Goal: Information Seeking & Learning: Check status

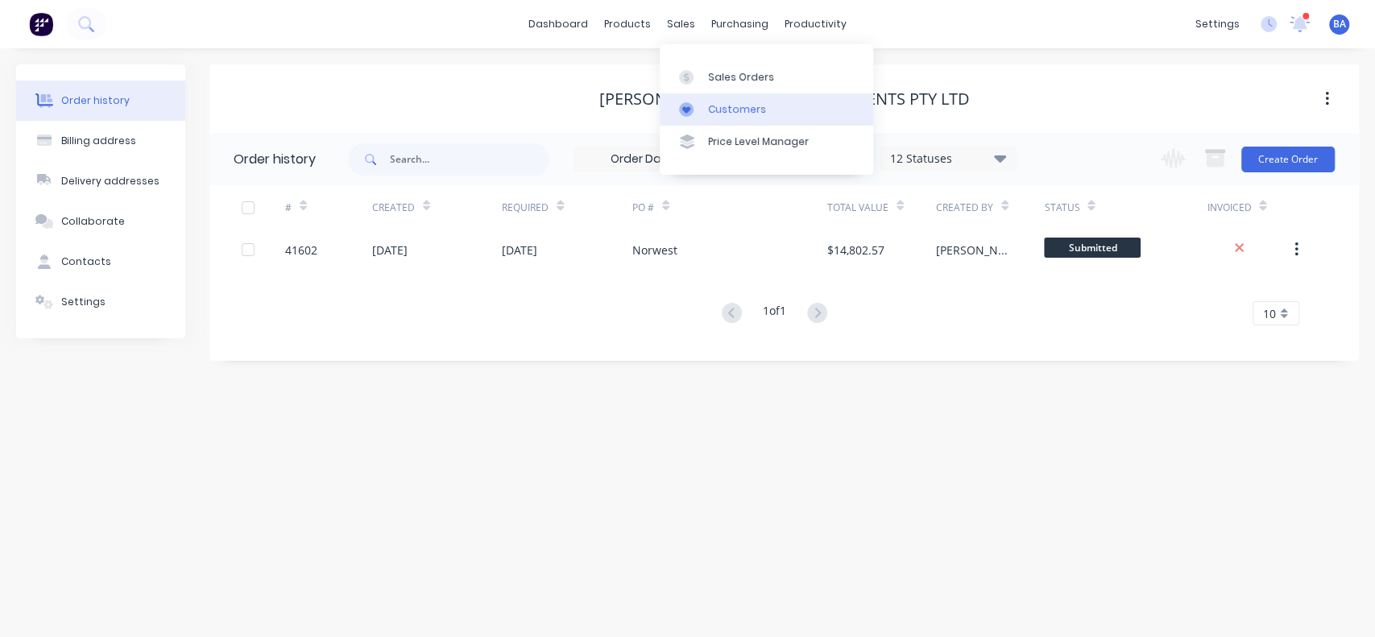
click at [729, 98] on link "Customers" at bounding box center [767, 109] width 214 height 32
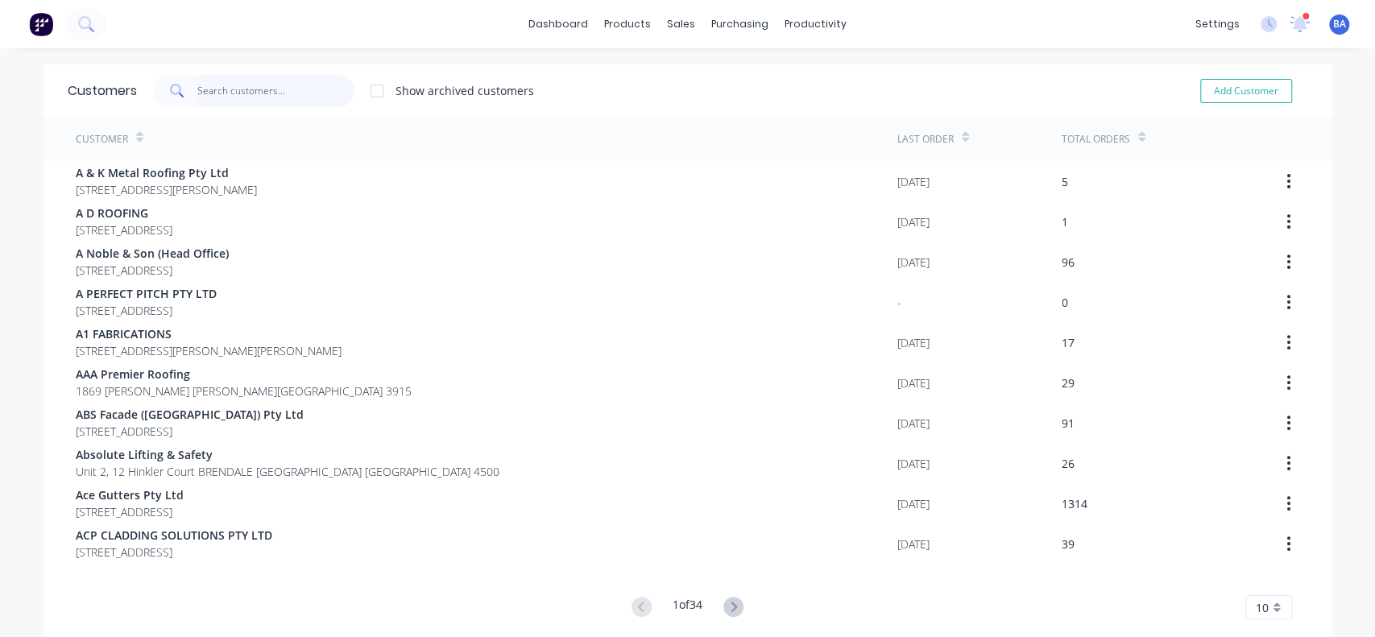
click at [241, 90] on input "text" at bounding box center [275, 91] width 157 height 32
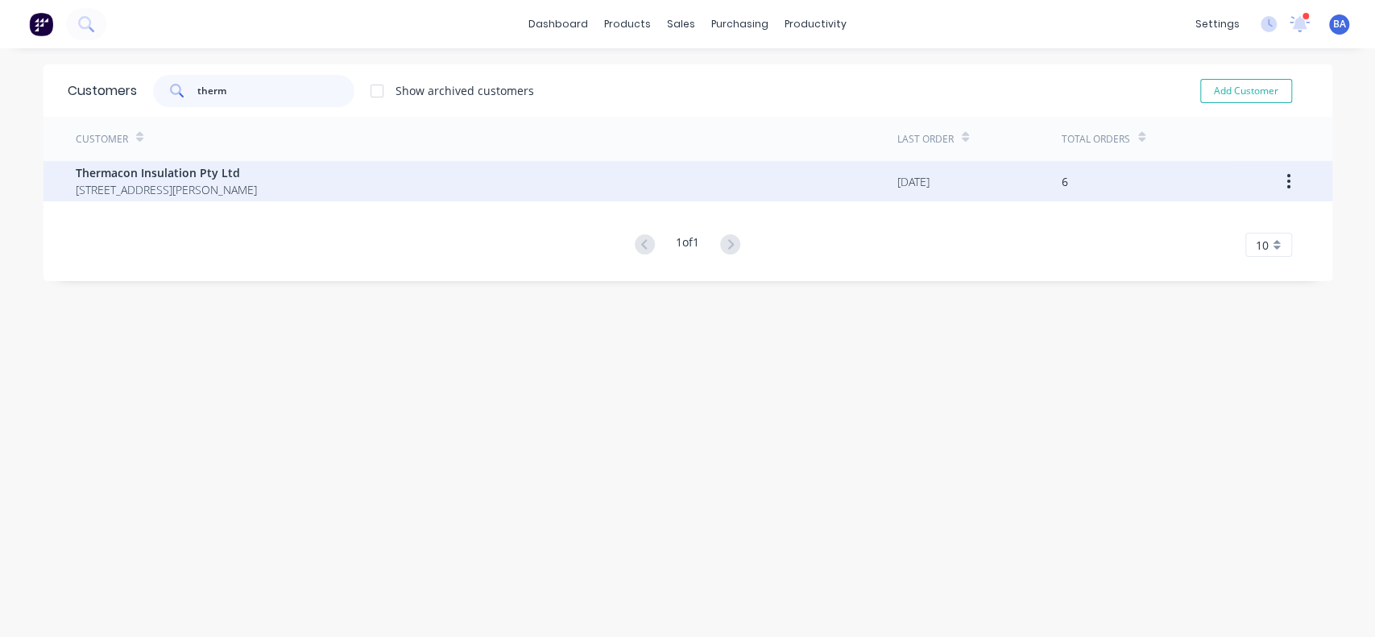
type input "therm"
click at [199, 178] on span "Thermacon Insulation Pty Ltd" at bounding box center [166, 172] width 181 height 17
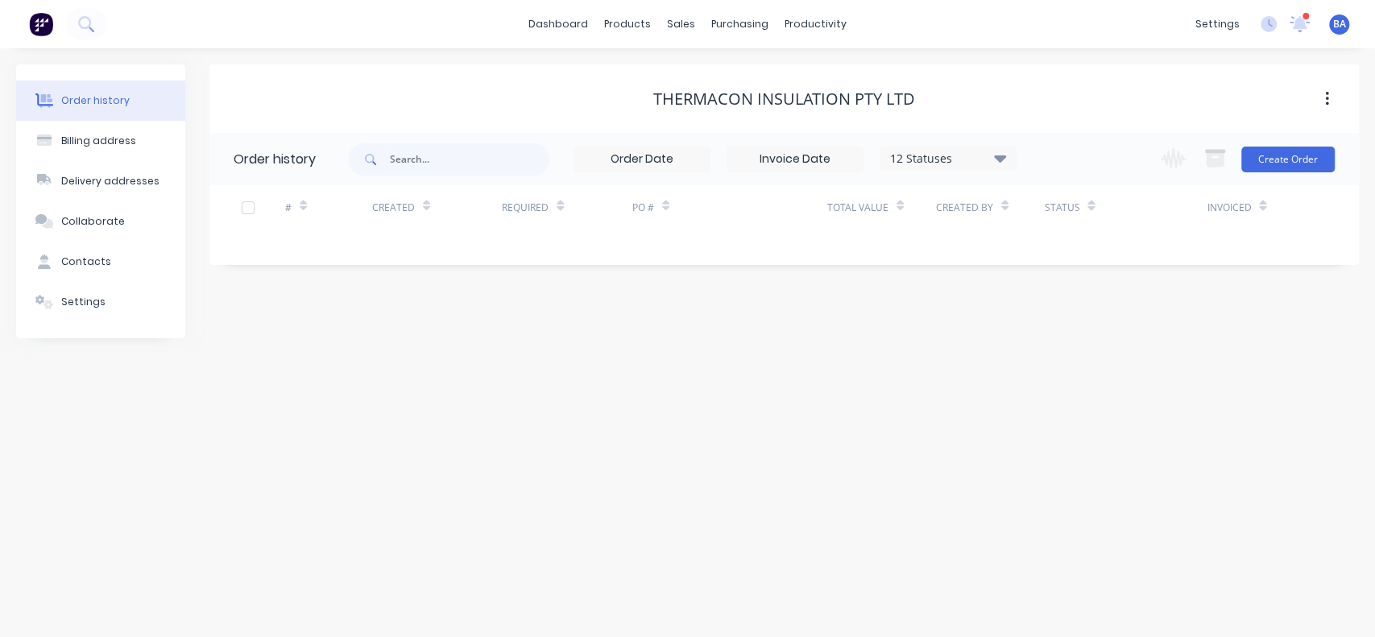
click at [996, 153] on icon at bounding box center [1000, 157] width 12 height 19
click at [1081, 344] on label at bounding box center [1081, 344] width 0 height 0
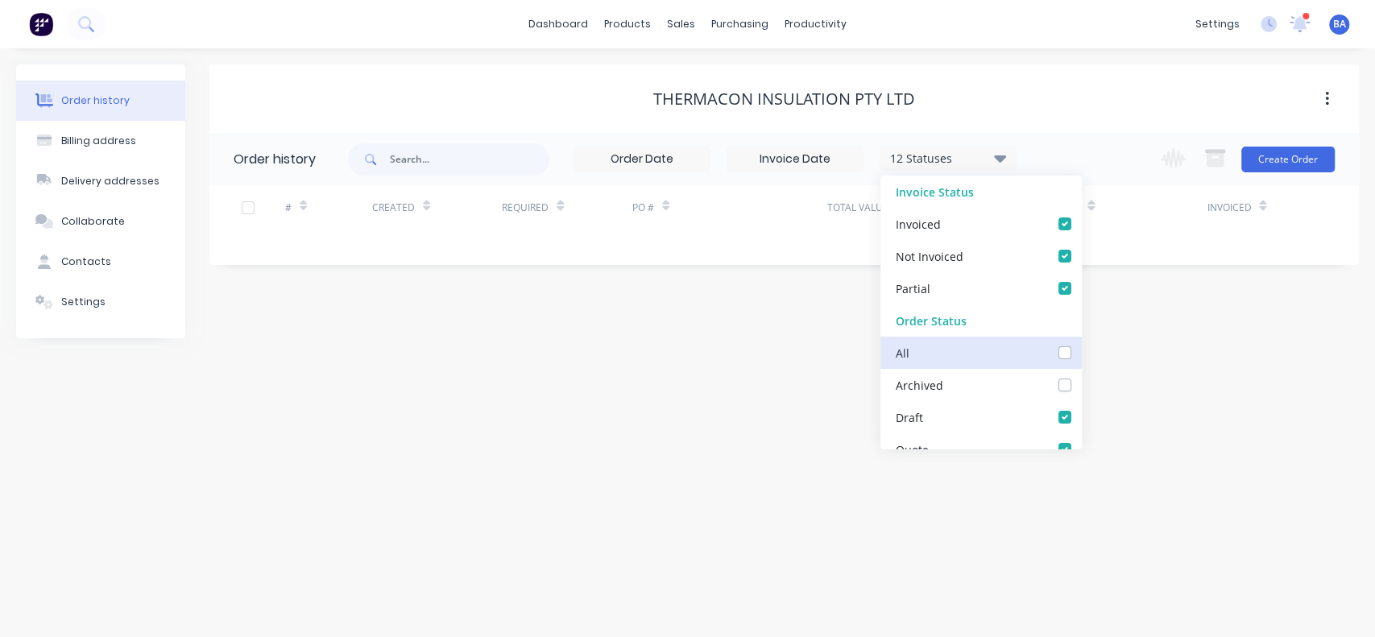
click at [1081, 350] on input "checkbox" at bounding box center [1087, 351] width 13 height 15
checkbox input "true"
click at [1233, 408] on div "Order history Billing address Delivery addresses Collaborate Contacts Settings …" at bounding box center [687, 342] width 1375 height 589
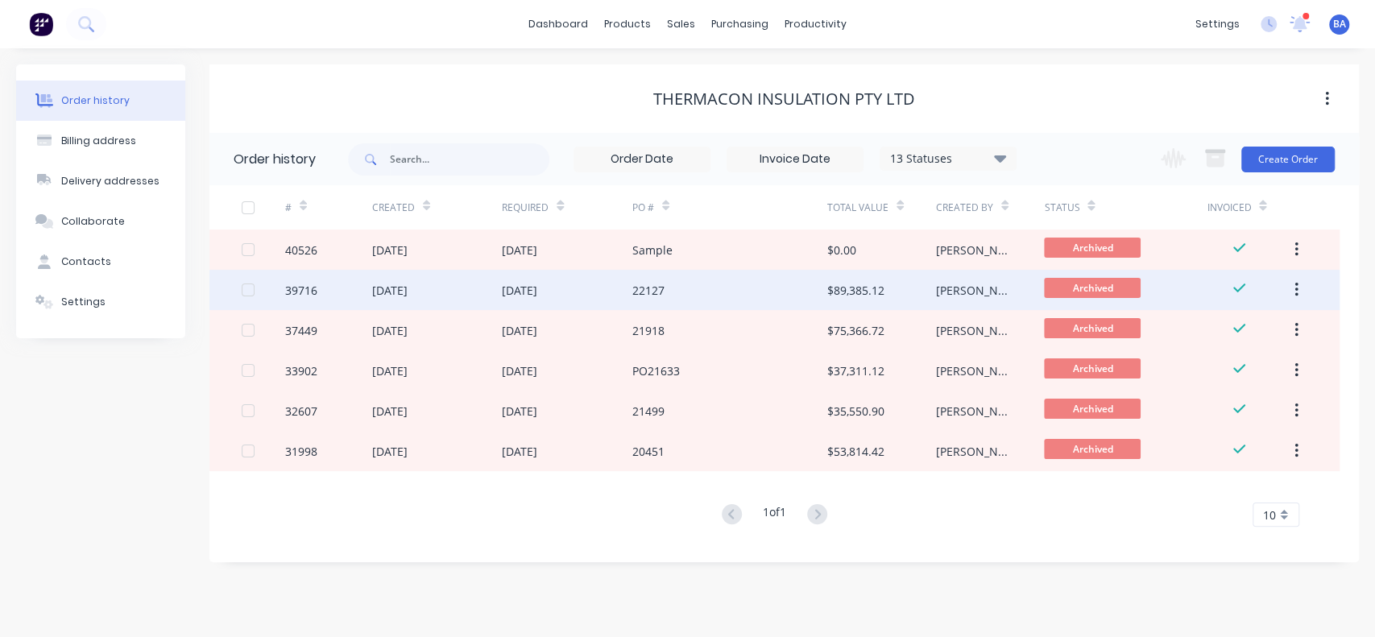
click at [656, 293] on div "22127" at bounding box center [648, 290] width 32 height 17
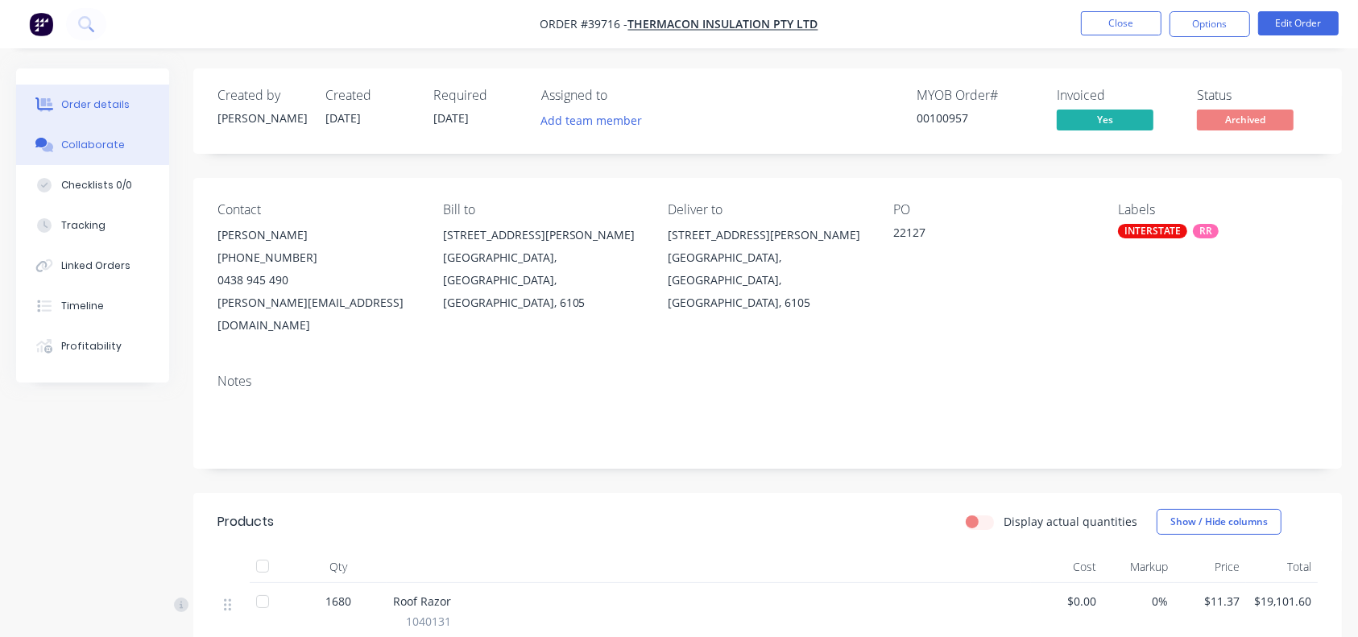
click at [90, 129] on button "Collaborate" at bounding box center [92, 145] width 153 height 40
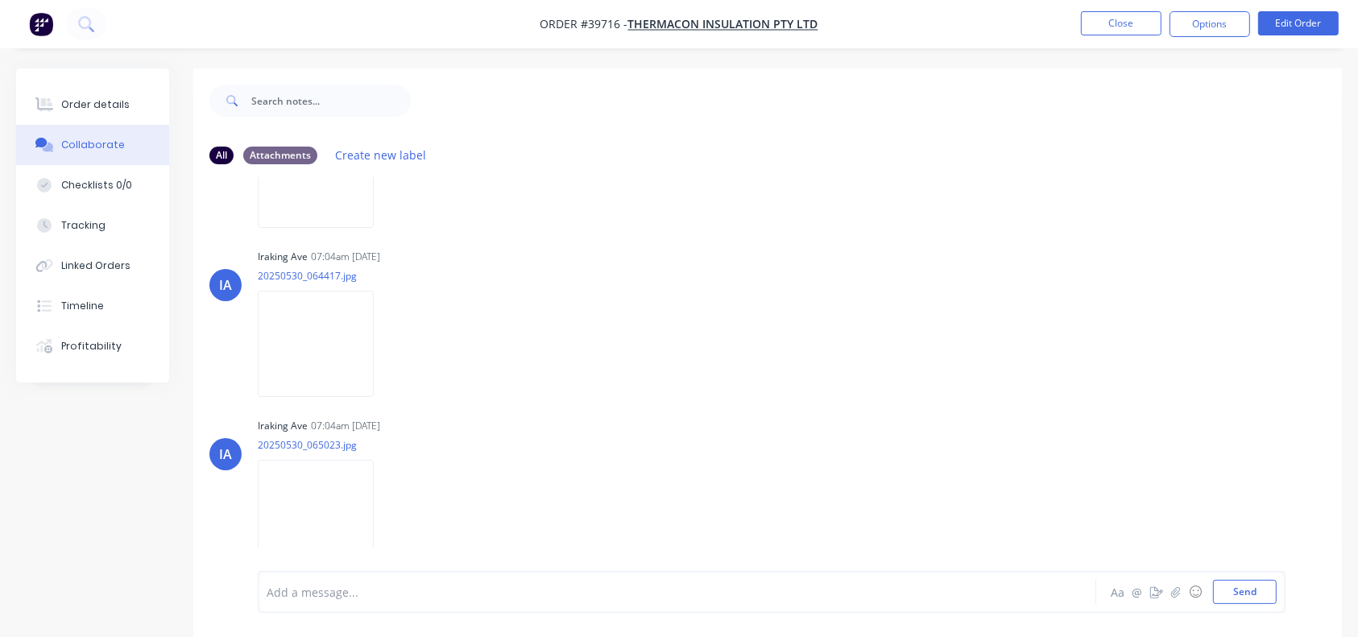
scroll to position [972, 0]
click at [298, 349] on img at bounding box center [316, 344] width 116 height 106
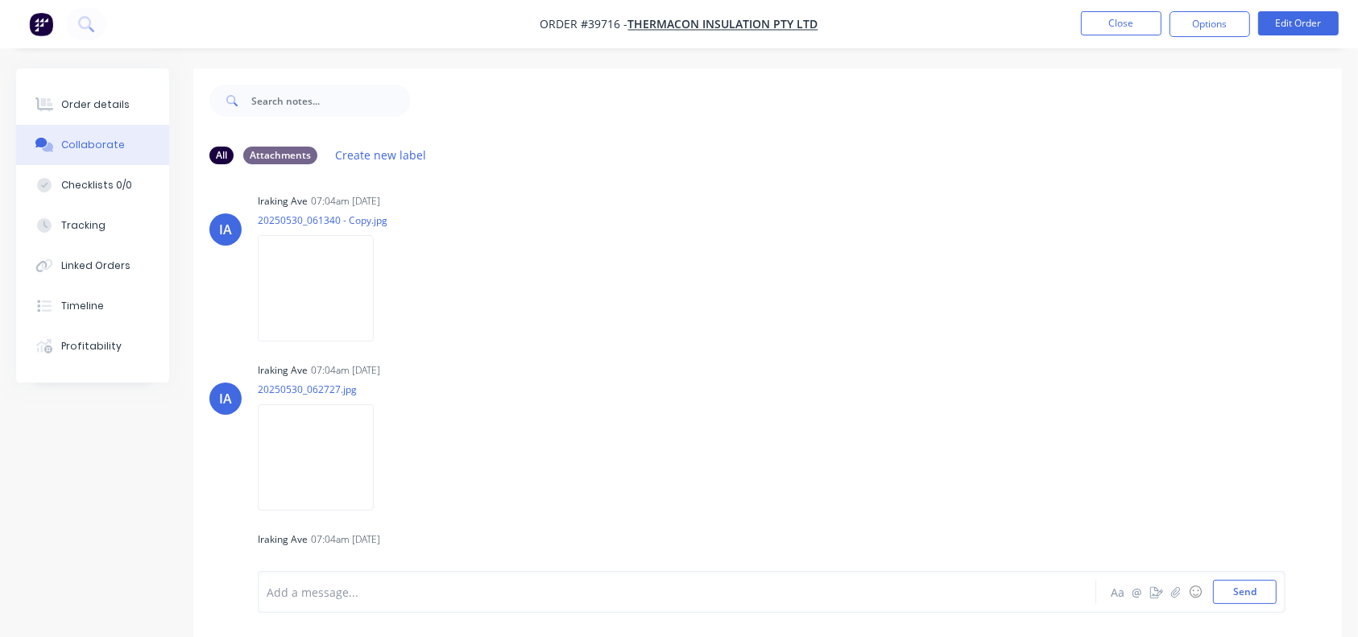
scroll to position [351, 0]
click at [317, 281] on img at bounding box center [316, 287] width 116 height 106
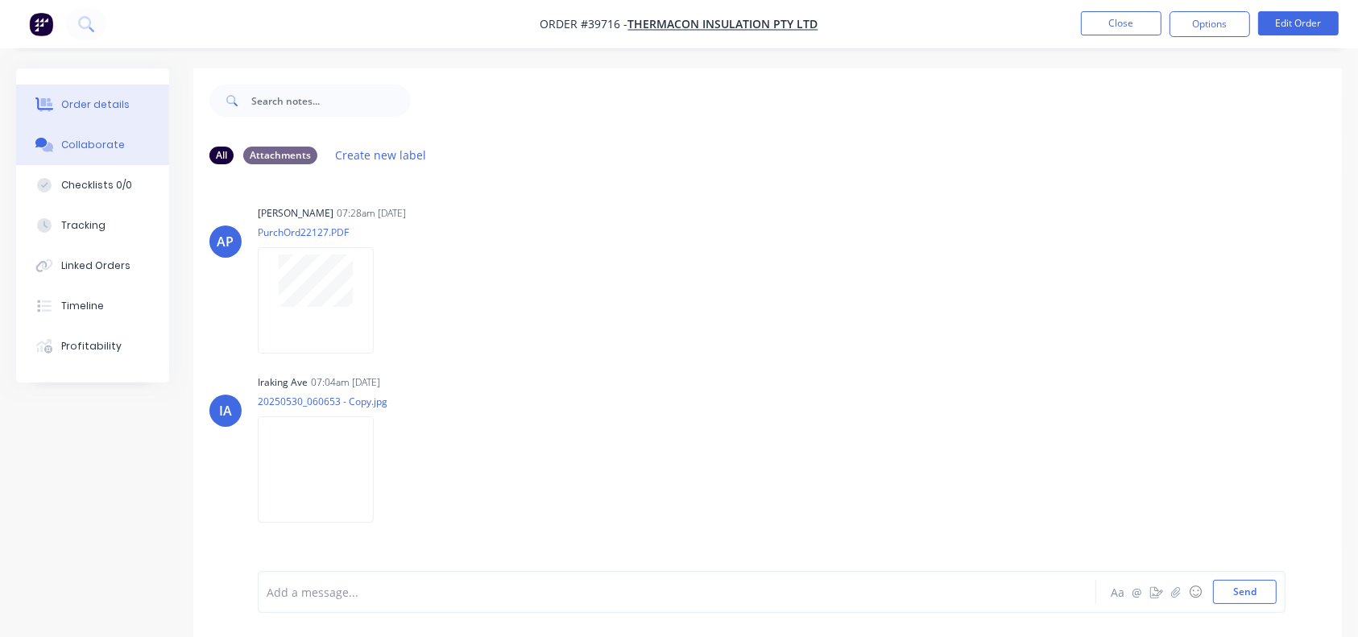
click at [84, 93] on button "Order details" at bounding box center [92, 105] width 153 height 40
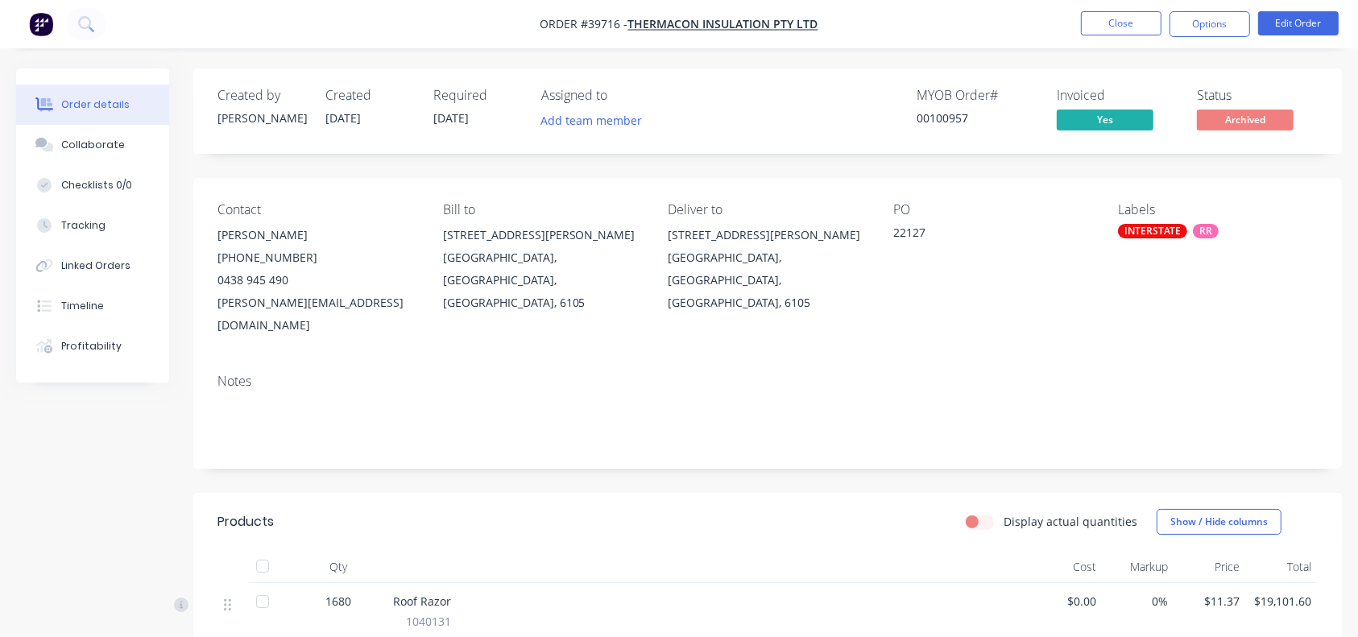
drag, startPoint x: 370, startPoint y: 114, endPoint x: 326, endPoint y: 100, distance: 46.4
click at [326, 100] on div "Created [DATE]" at bounding box center [370, 111] width 89 height 47
click at [329, 101] on div "Created" at bounding box center [370, 95] width 89 height 15
click at [1110, 34] on button "Close" at bounding box center [1121, 23] width 81 height 24
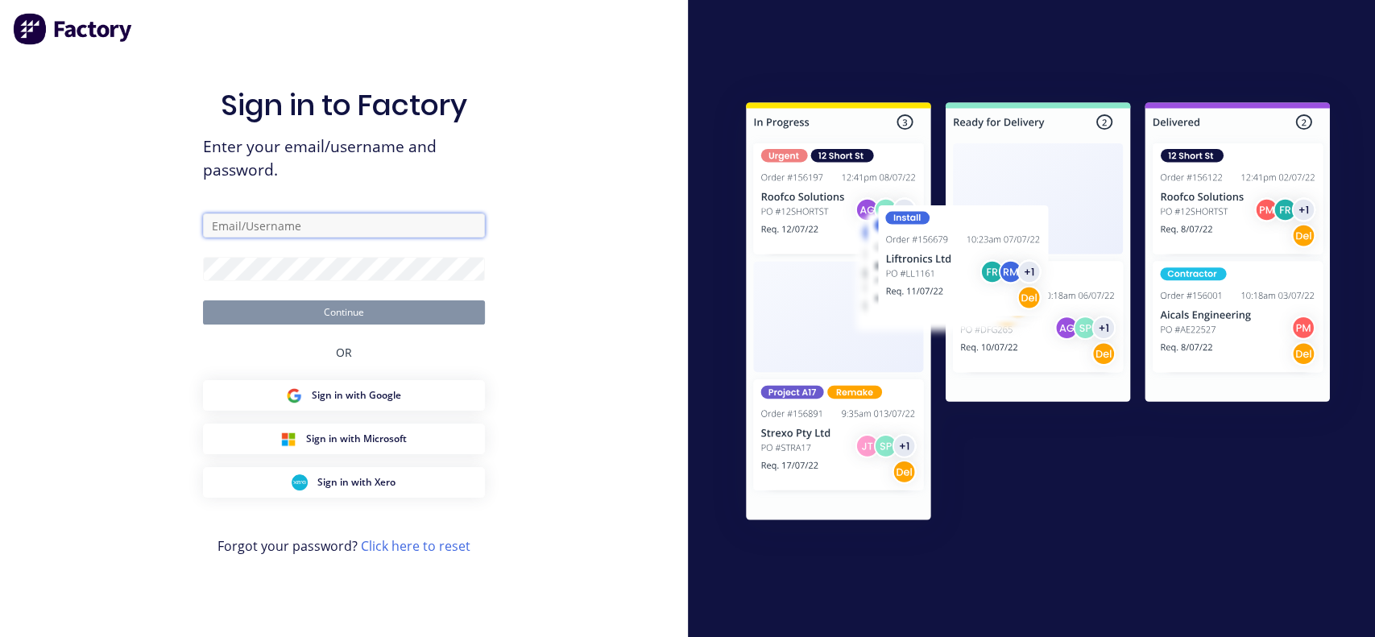
type input "[PERSON_NAME][EMAIL_ADDRESS][DOMAIN_NAME]"
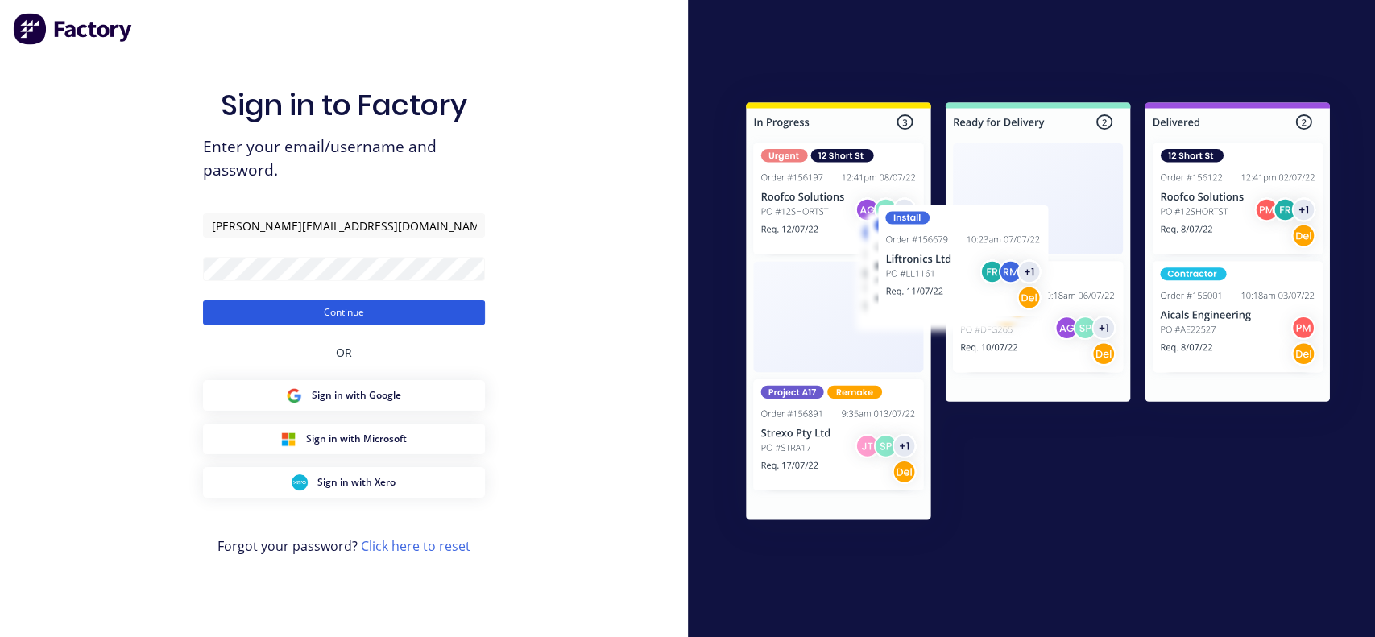
click at [277, 316] on button "Continue" at bounding box center [344, 313] width 282 height 24
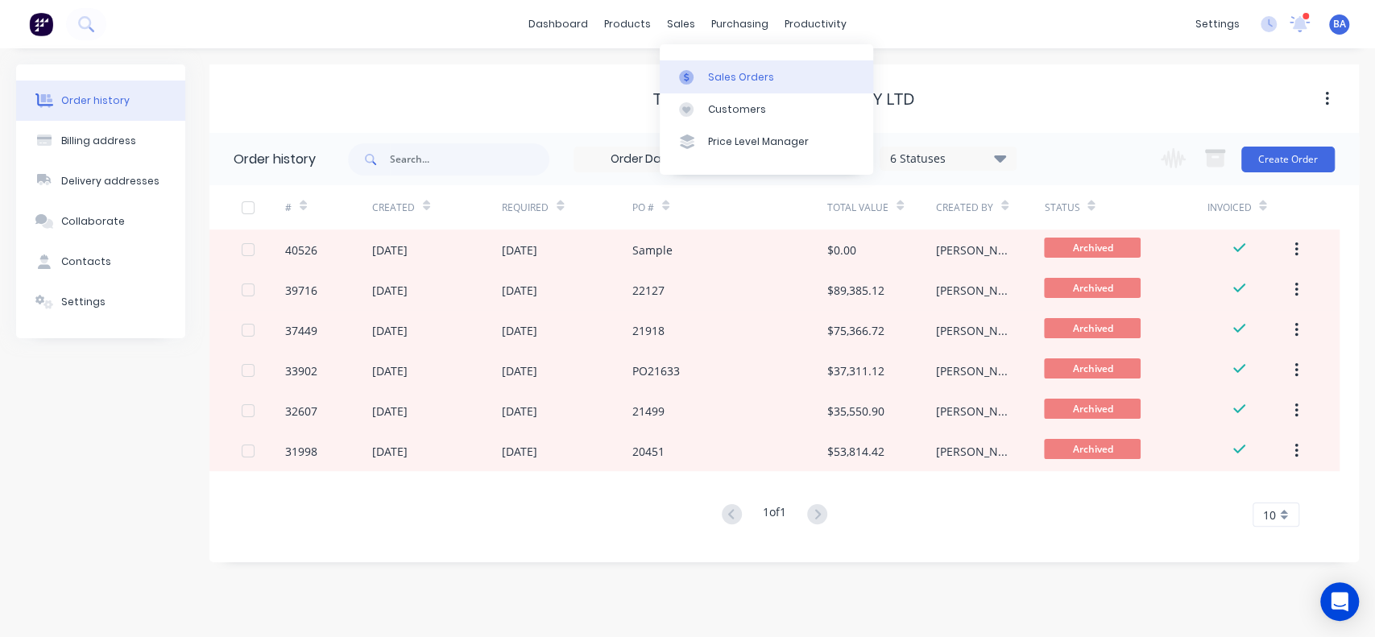
click at [703, 65] on link "Sales Orders" at bounding box center [767, 76] width 214 height 32
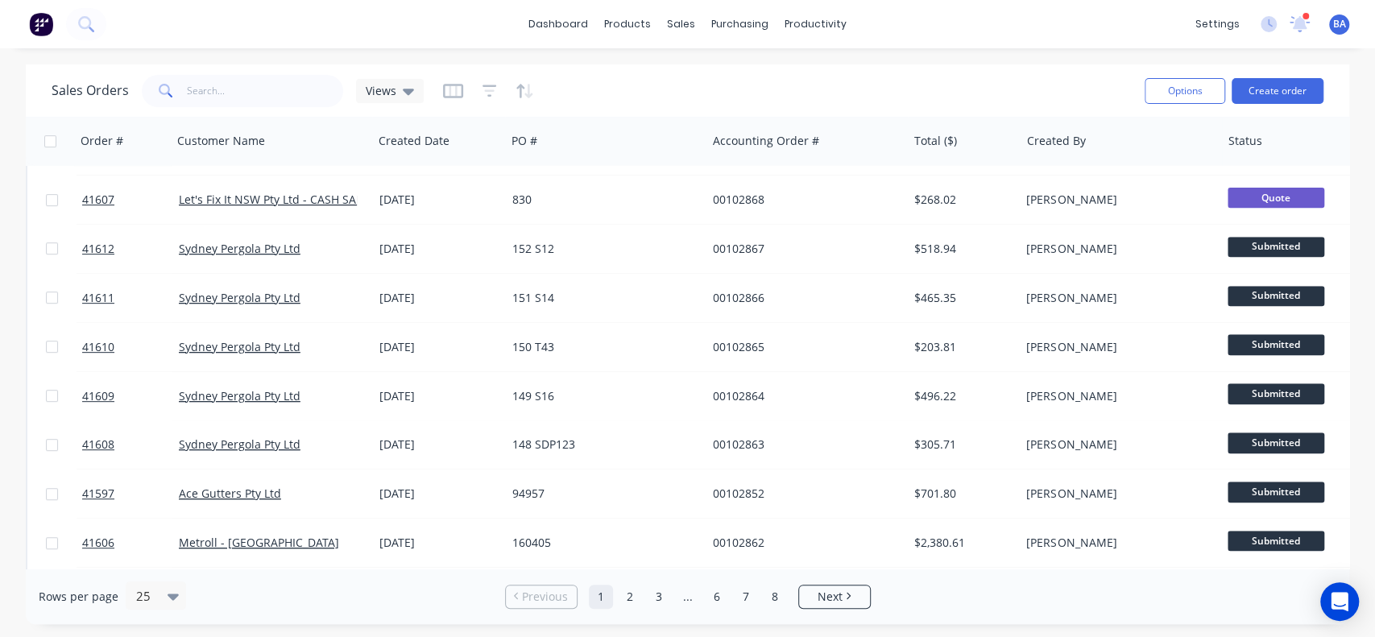
scroll to position [436, 0]
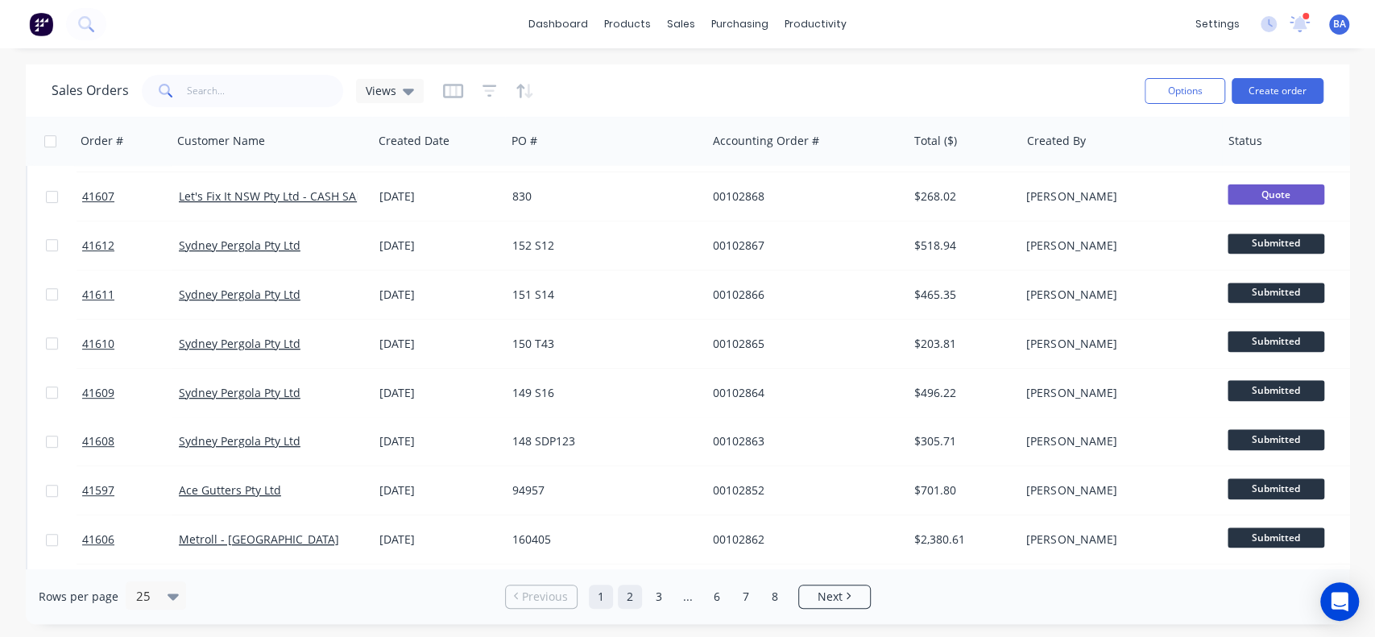
click at [627, 596] on link "2" at bounding box center [630, 597] width 24 height 24
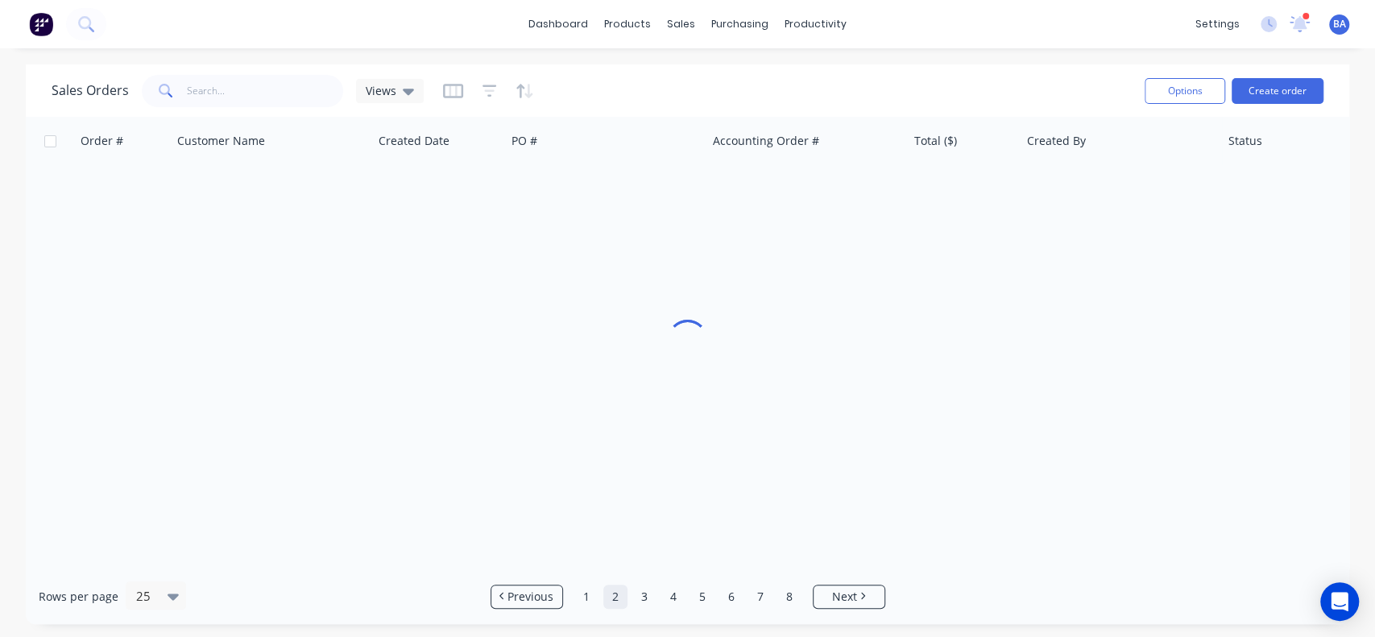
scroll to position [0, 0]
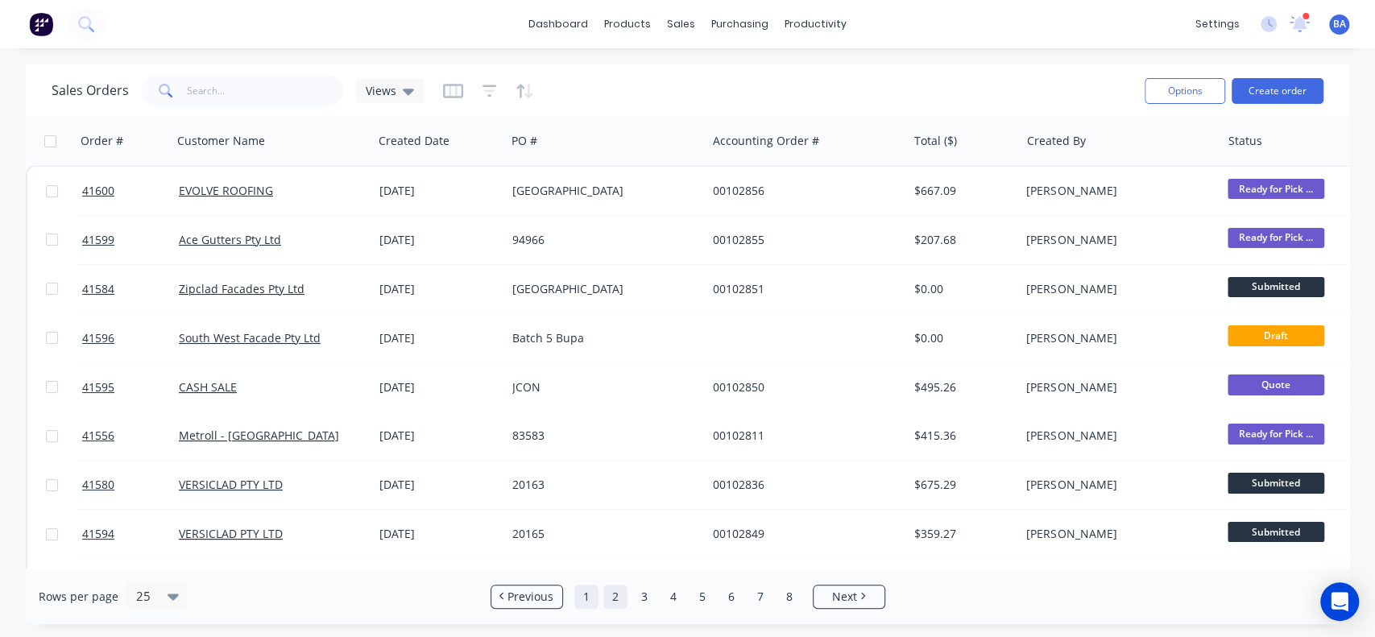
click at [587, 599] on link "1" at bounding box center [586, 597] width 24 height 24
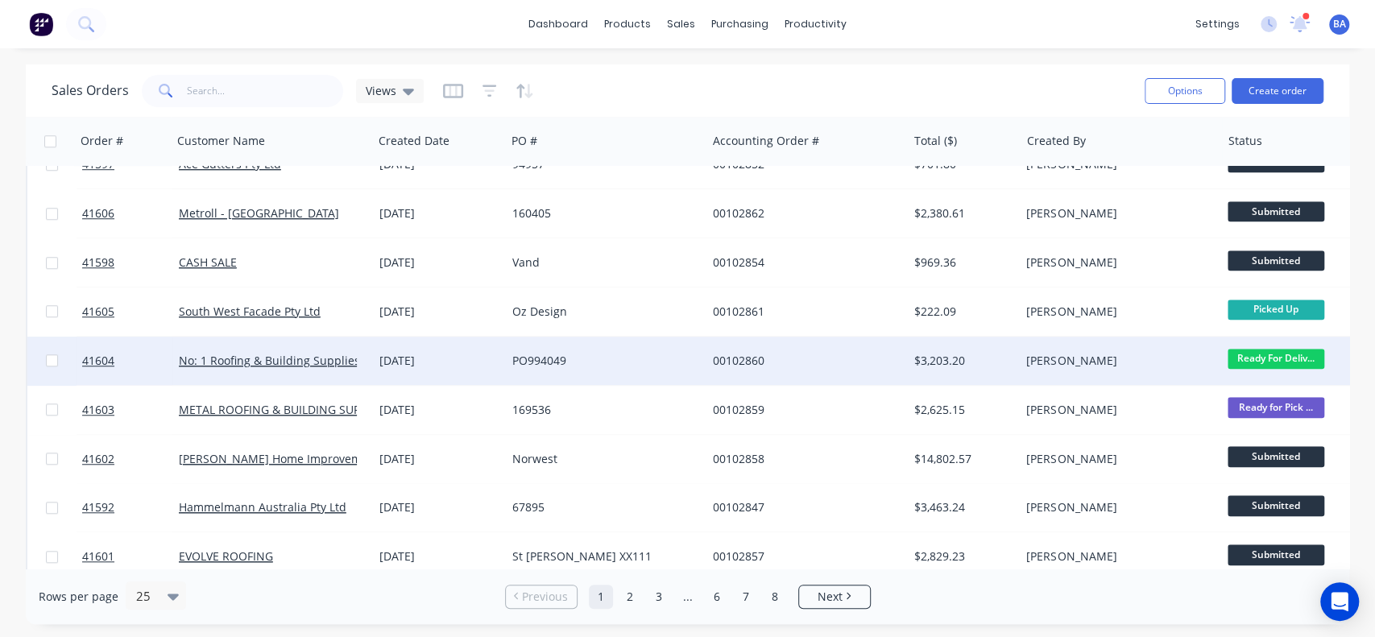
scroll to position [831, 0]
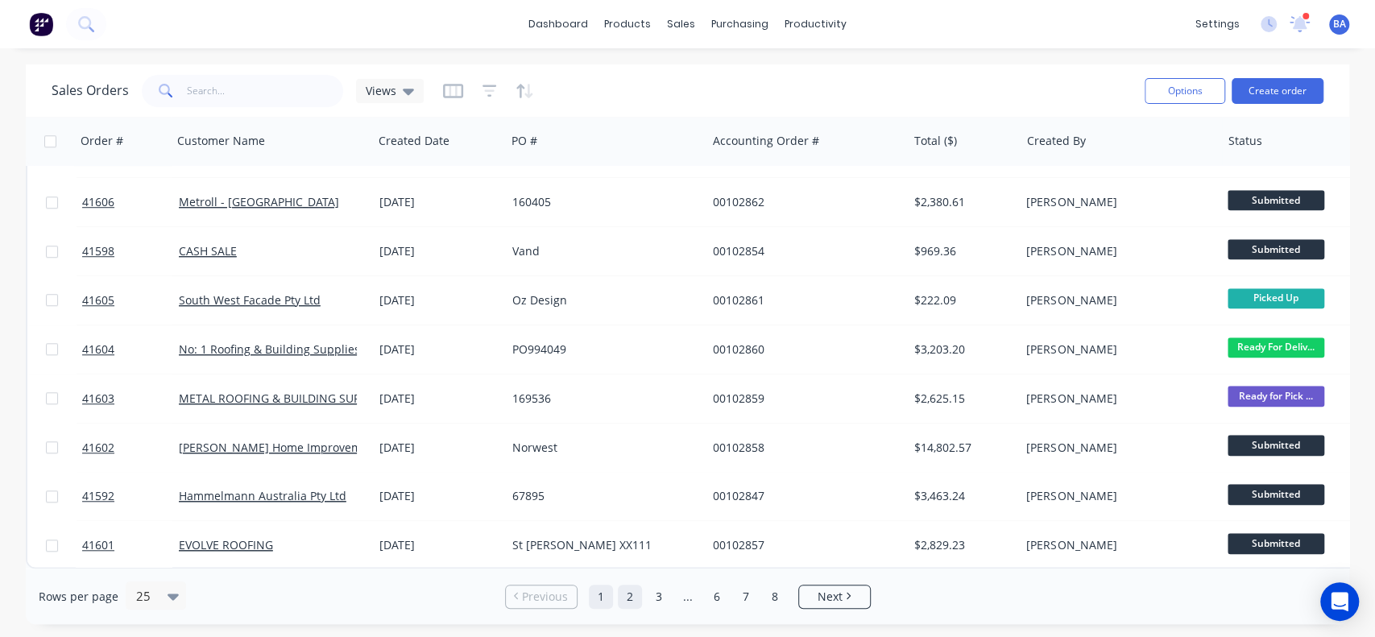
click at [620, 593] on link "2" at bounding box center [630, 597] width 24 height 24
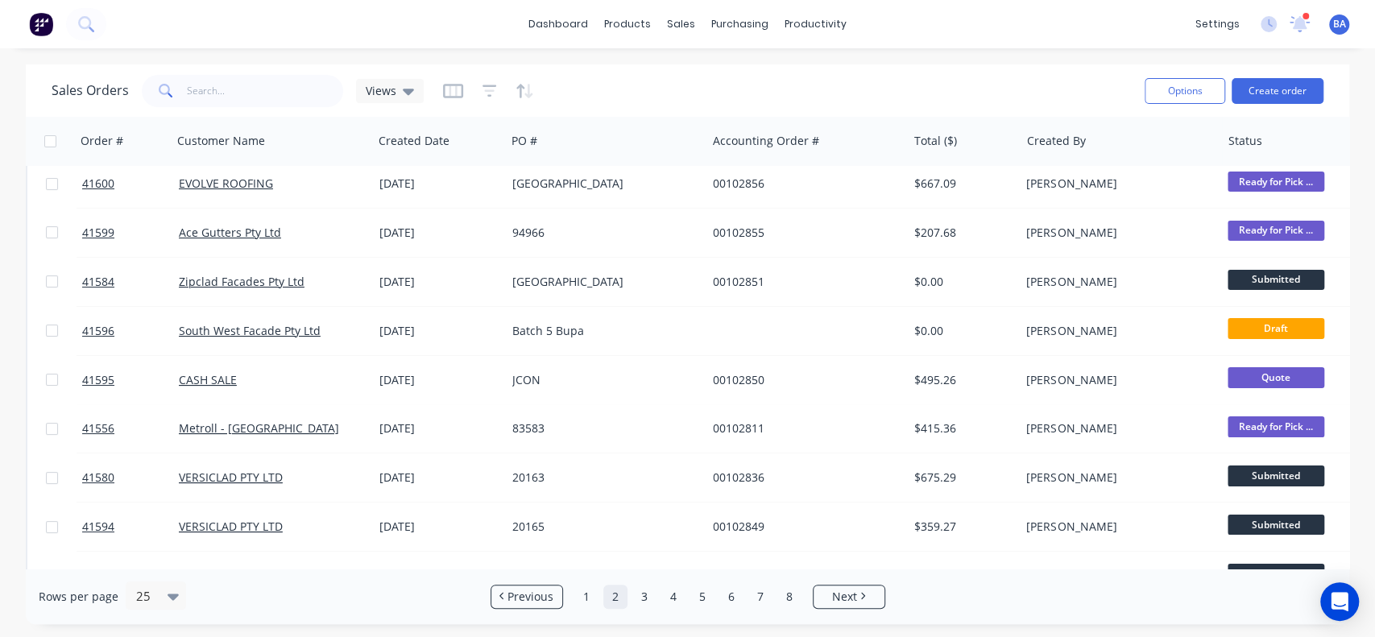
scroll to position [0, 0]
